Goal: Information Seeking & Learning: Learn about a topic

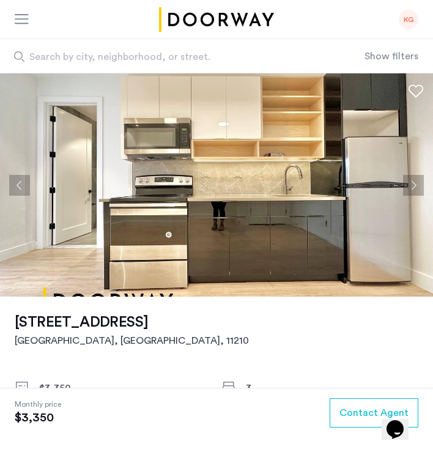
click at [414, 20] on div "KG" at bounding box center [409, 20] width 20 height 20
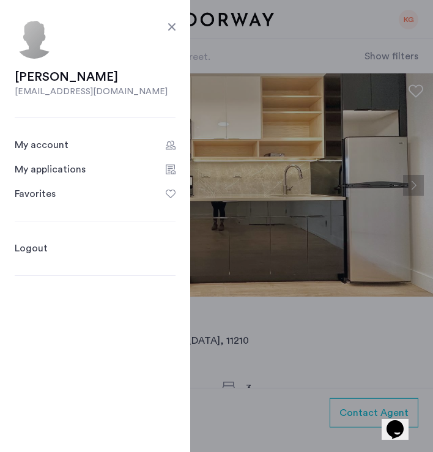
click at [51, 196] on div "Favorites" at bounding box center [35, 193] width 41 height 15
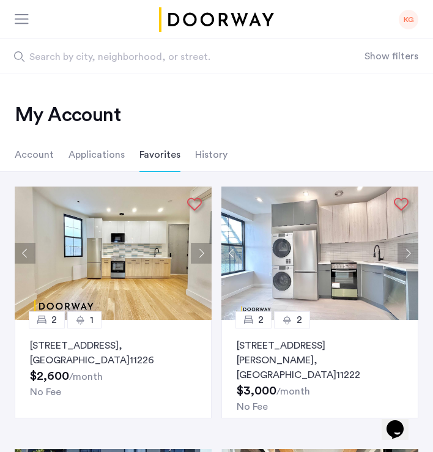
click at [182, 23] on img "Cazamio logo" at bounding box center [217, 19] width 120 height 24
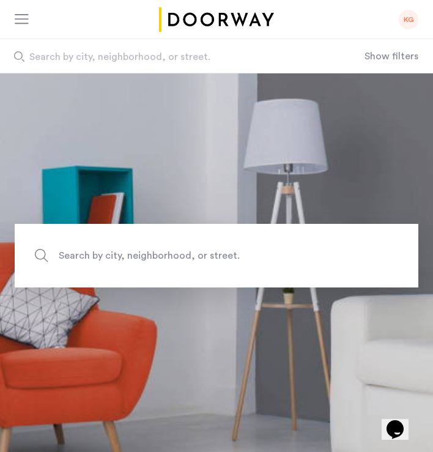
click at [207, 56] on span "Search by city, neighborhood, or street." at bounding box center [175, 57] width 292 height 15
click at [207, 56] on input "Search by city, neighborhood, or street." at bounding box center [182, 56] width 364 height 34
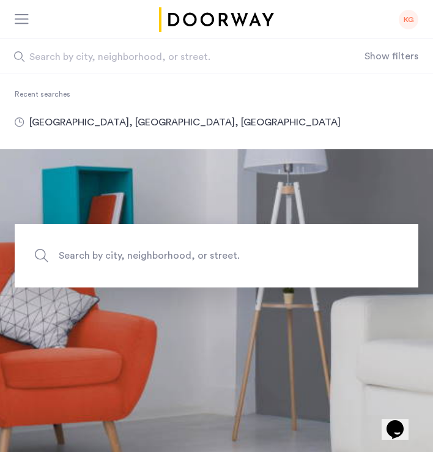
type input "**********"
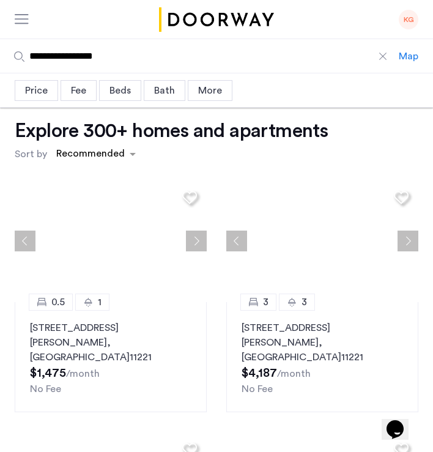
click at [123, 91] on div "Beds" at bounding box center [120, 90] width 42 height 21
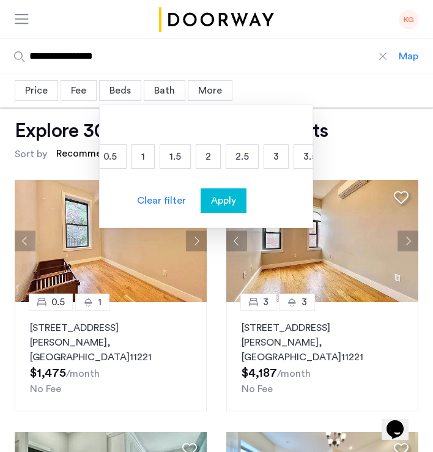
scroll to position [0, 70]
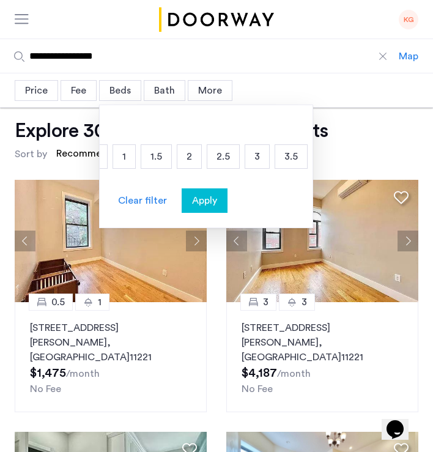
click at [259, 158] on p "3" at bounding box center [257, 156] width 24 height 23
click at [172, 92] on div "Bath" at bounding box center [165, 90] width 42 height 21
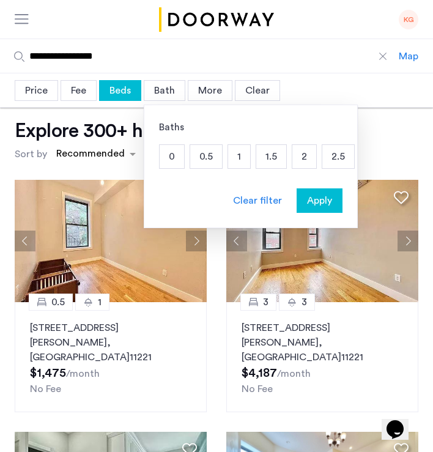
click at [296, 155] on p "2" at bounding box center [304, 156] width 24 height 23
click at [38, 94] on div "Price" at bounding box center [36, 90] width 43 height 21
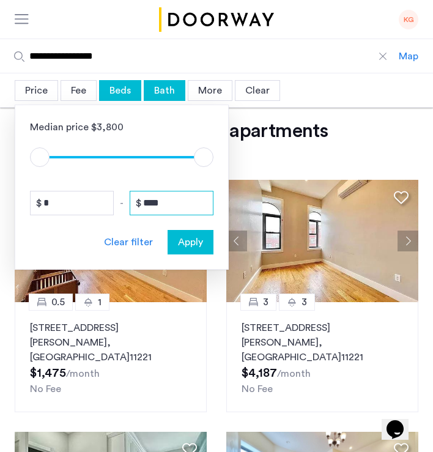
drag, startPoint x: 176, startPoint y: 199, endPoint x: 133, endPoint y: 202, distance: 43.5
click at [133, 202] on input "****" at bounding box center [172, 203] width 84 height 24
type input "****"
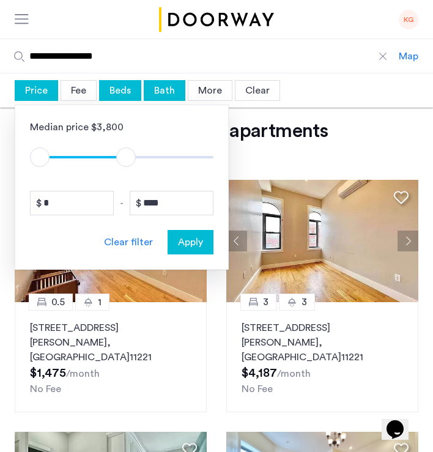
click at [197, 243] on span "Apply" at bounding box center [190, 242] width 25 height 15
